Goal: Task Accomplishment & Management: Use online tool/utility

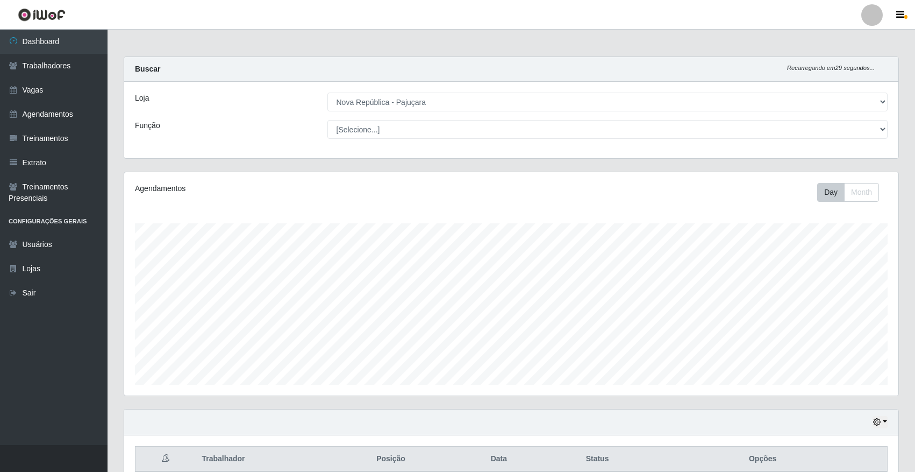
select select "65"
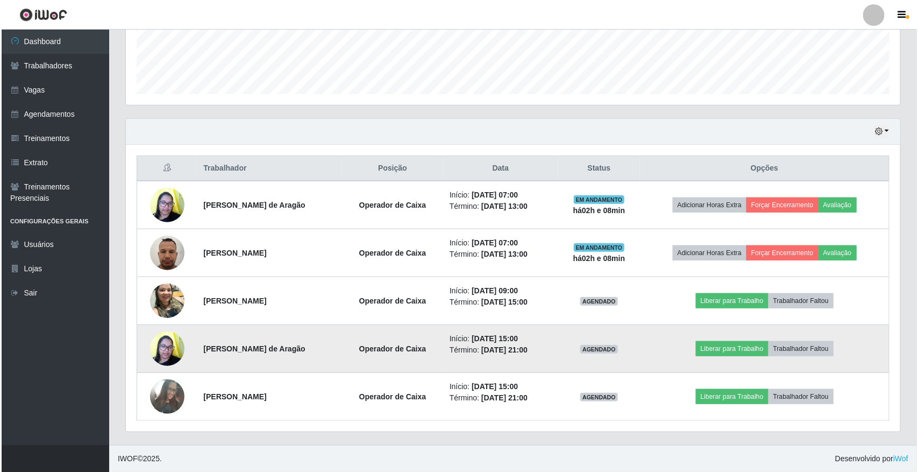
scroll to position [224, 775]
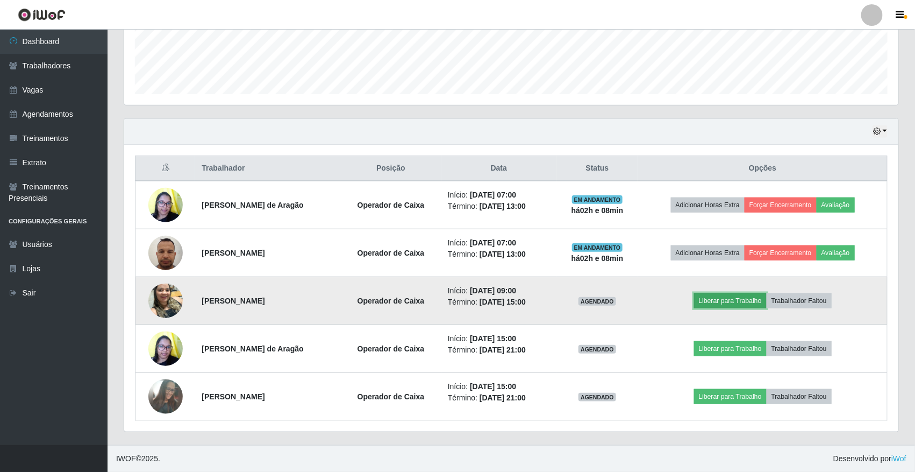
click at [751, 304] on button "Liberar para Trabalho" at bounding box center [730, 300] width 73 height 15
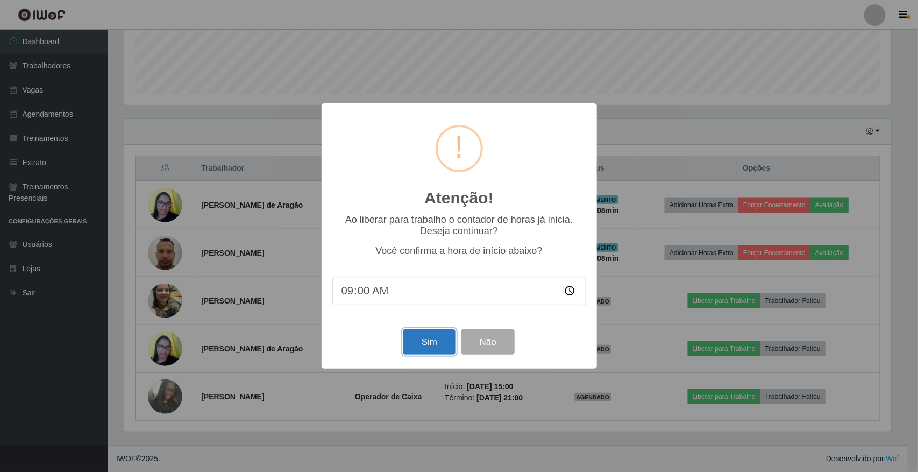
click at [421, 339] on button "Sim" at bounding box center [429, 341] width 52 height 25
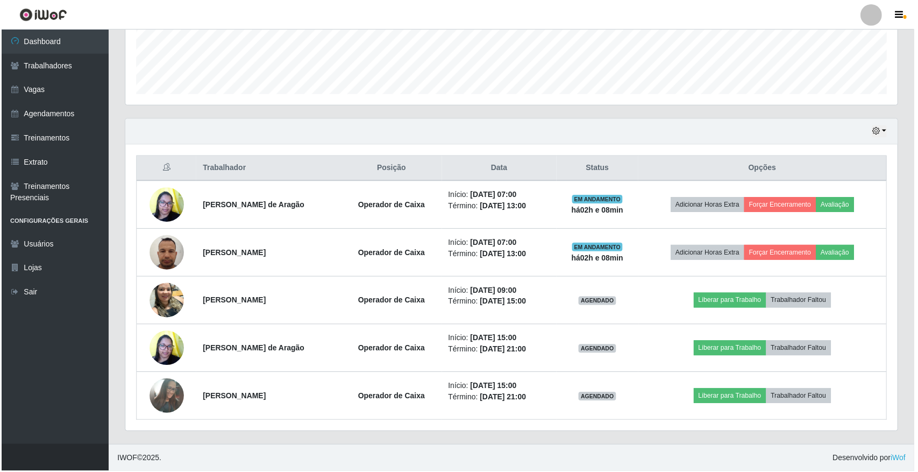
scroll to position [52, 0]
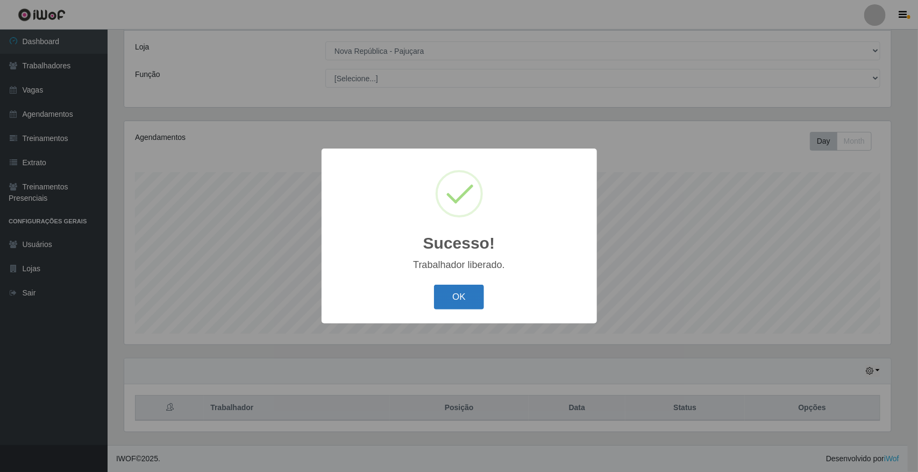
click at [437, 302] on button "OK" at bounding box center [459, 297] width 50 height 25
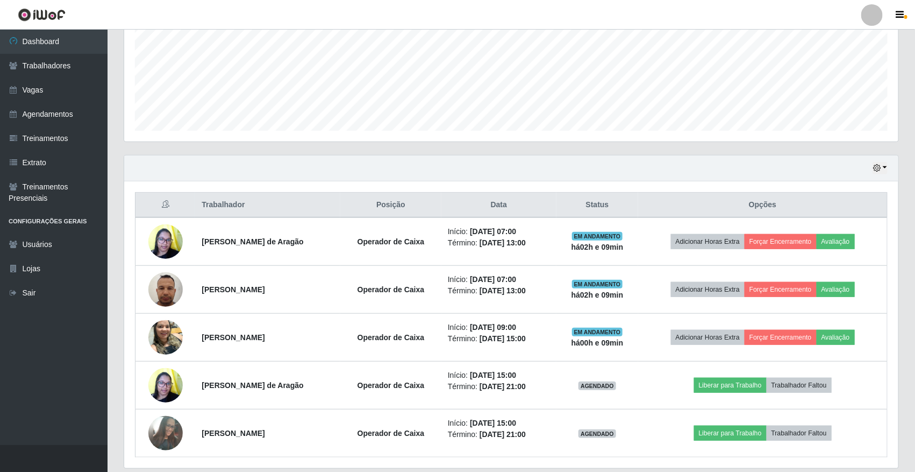
scroll to position [292, 0]
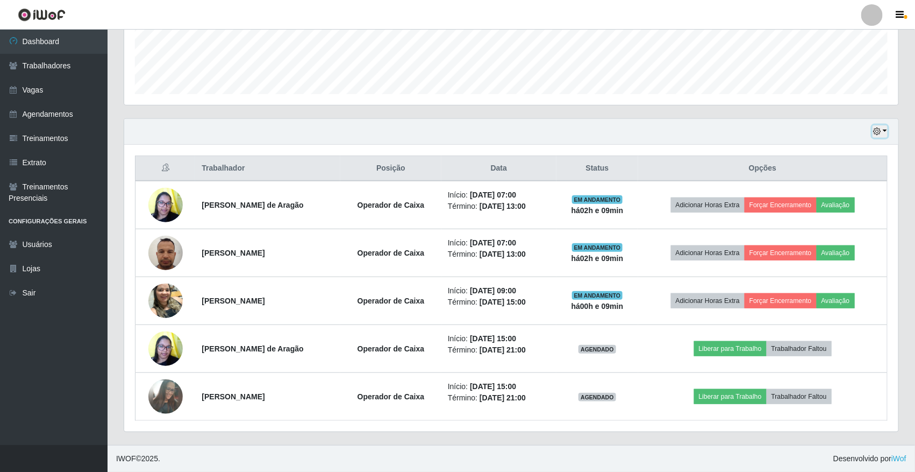
click at [874, 134] on icon "button" at bounding box center [878, 131] width 8 height 8
click at [854, 171] on button "1 dia" at bounding box center [844, 173] width 85 height 23
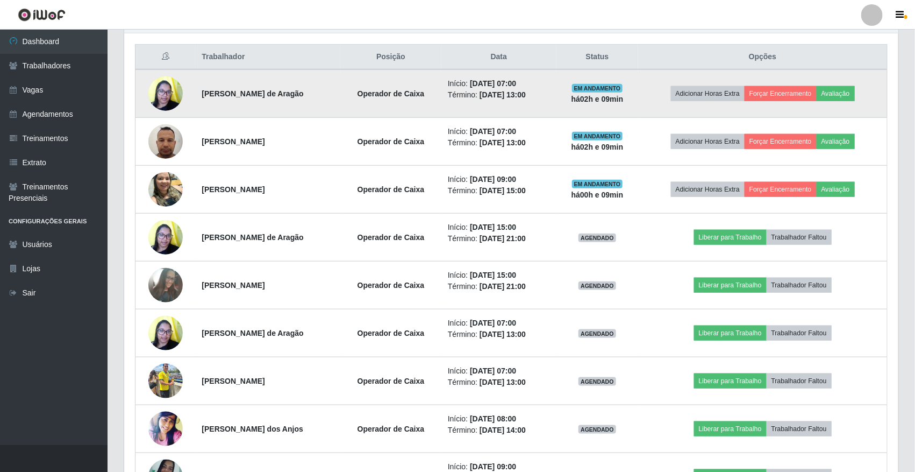
scroll to position [359, 0]
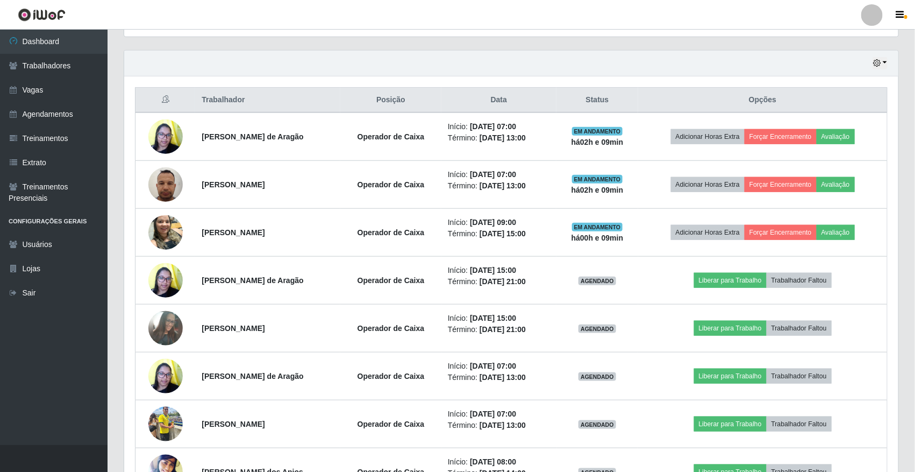
click at [890, 59] on div "Hoje 1 dia 3 dias 1 Semana Não encerrados" at bounding box center [511, 64] width 775 height 26
click at [884, 63] on button "button" at bounding box center [880, 63] width 15 height 12
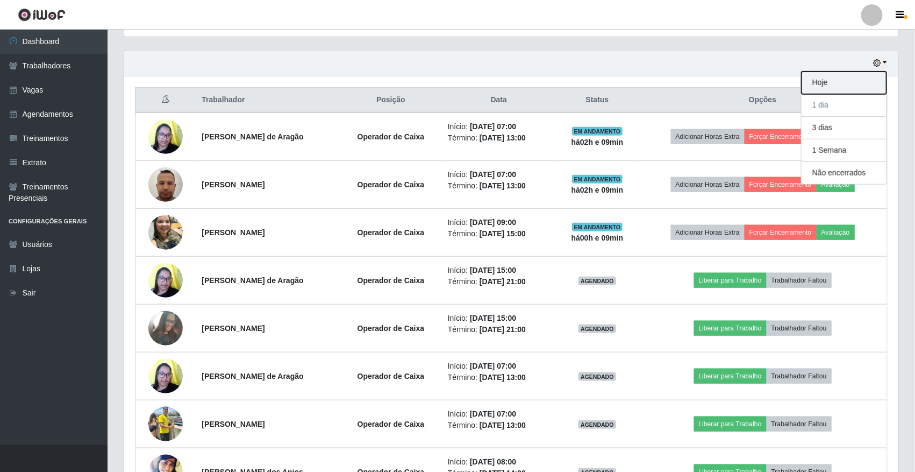
click at [853, 86] on button "Hoje" at bounding box center [844, 83] width 85 height 23
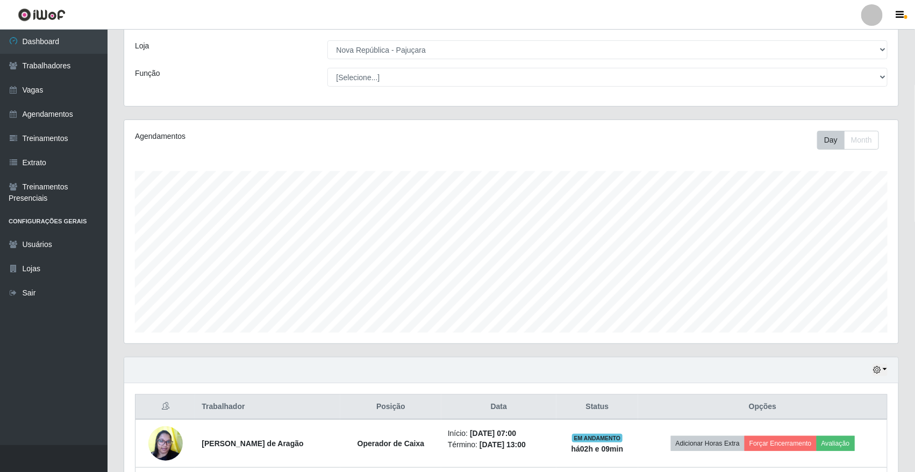
scroll to position [292, 0]
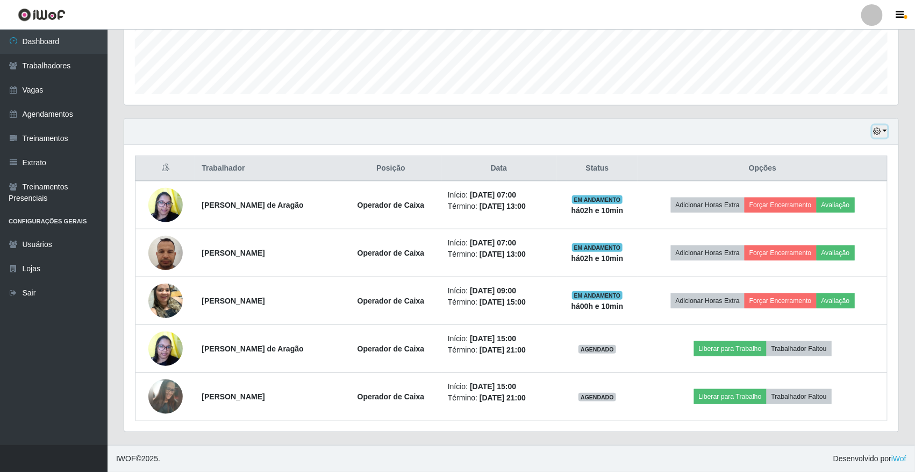
click at [879, 132] on icon "button" at bounding box center [878, 131] width 8 height 8
click at [845, 183] on button "1 dia" at bounding box center [844, 173] width 85 height 23
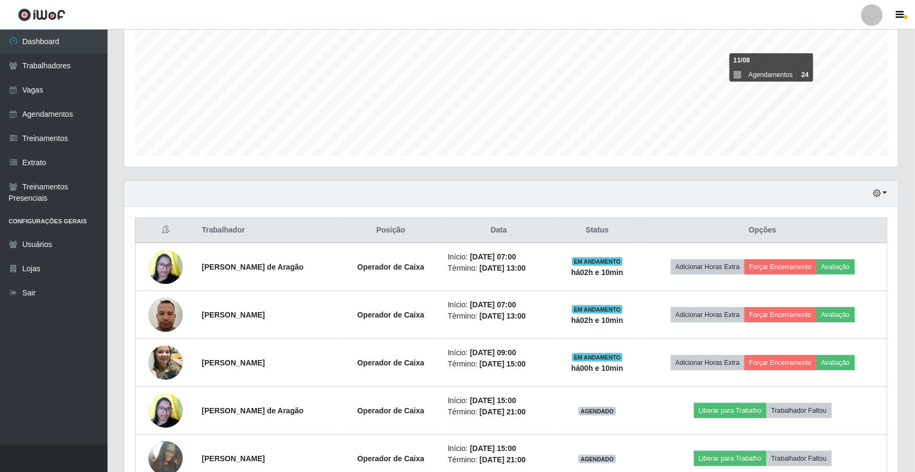
scroll to position [157, 0]
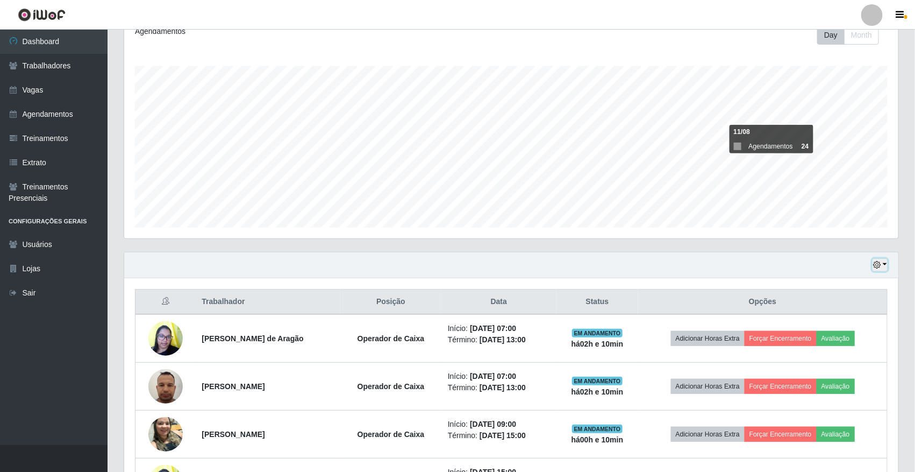
click at [877, 264] on icon "button" at bounding box center [878, 265] width 8 height 8
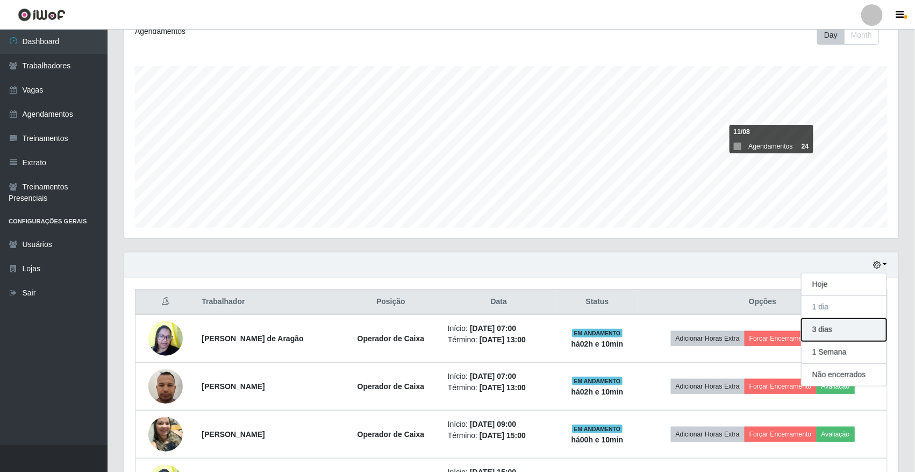
click at [870, 327] on button "3 dias" at bounding box center [844, 329] width 85 height 23
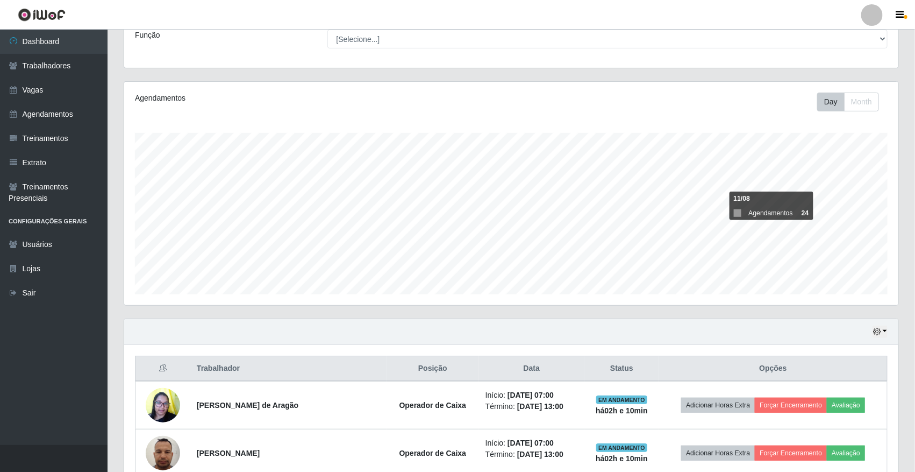
scroll to position [90, 0]
click at [883, 327] on button "button" at bounding box center [880, 332] width 15 height 12
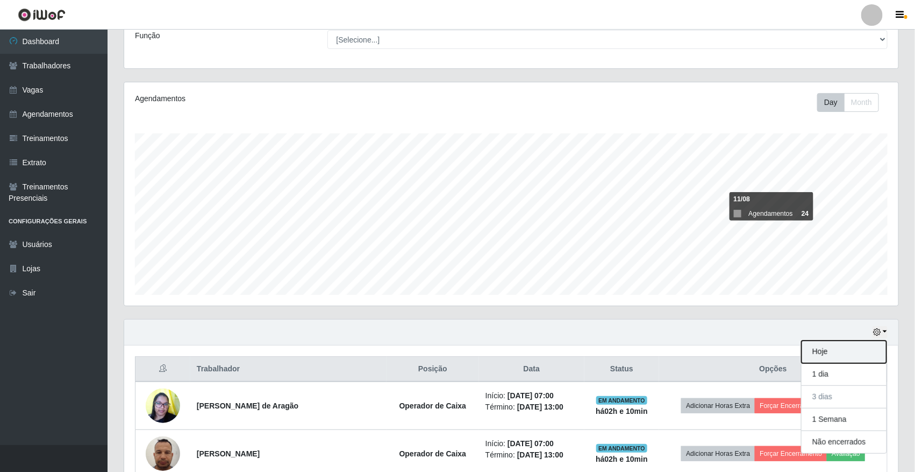
click at [818, 350] on button "Hoje" at bounding box center [844, 351] width 85 height 23
